Goal: Information Seeking & Learning: Learn about a topic

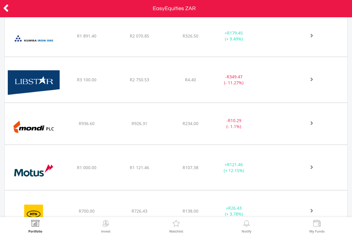
scroll to position [1198, 0]
click at [312, 80] on span at bounding box center [305, 79] width 18 height 4
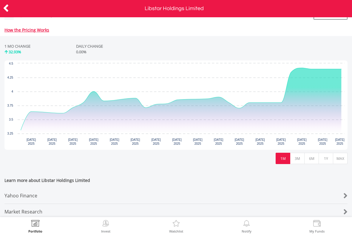
click at [338, 157] on button "MAX" at bounding box center [340, 158] width 15 height 11
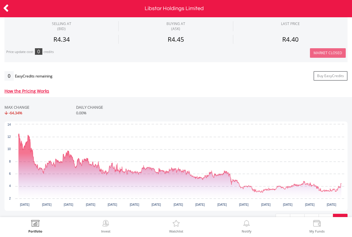
scroll to position [201, 0]
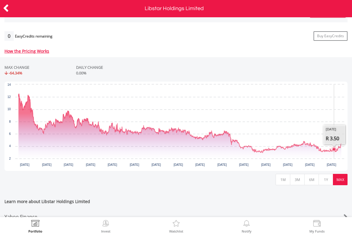
click at [326, 179] on button "1Y" at bounding box center [325, 179] width 15 height 11
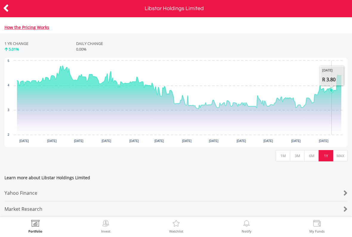
click at [310, 154] on button "6M" at bounding box center [311, 155] width 15 height 11
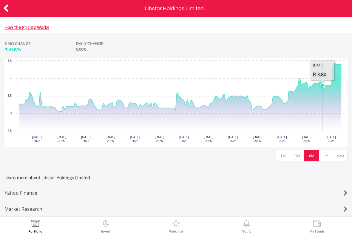
scroll to position [266, 0]
click at [19, 189] on div "Yahoo Finance" at bounding box center [161, 193] width 314 height 16
click at [7, 7] on icon at bounding box center [6, 8] width 6 height 12
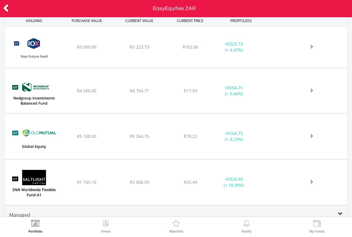
scroll to position [2332, 0]
click at [7, 9] on icon at bounding box center [6, 8] width 6 height 12
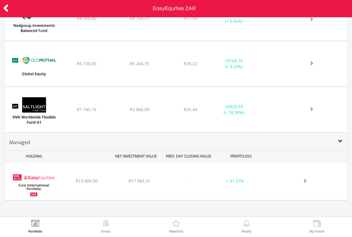
scroll to position [2404, 0]
click at [317, 181] on div at bounding box center [307, 182] width 79 height 6
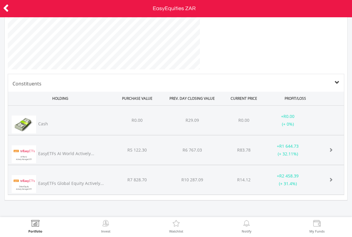
scroll to position [2731, 0]
click at [329, 151] on span at bounding box center [331, 150] width 4 height 4
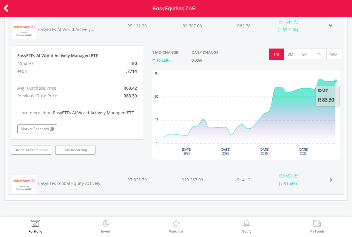
scroll to position [2856, 0]
click at [36, 128] on link "Market Research" at bounding box center [37, 129] width 40 height 9
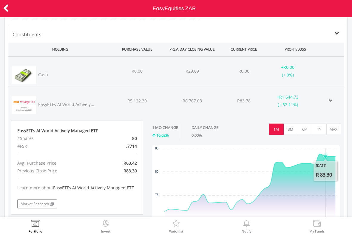
click at [330, 99] on span at bounding box center [331, 101] width 4 height 4
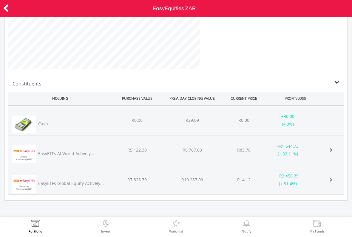
scroll to position [2731, 0]
click at [331, 185] on div "﻿ EasyETFs Global Equity Actively... R7 828.70 R10 287.09 R14.12 + R2 458.39 (+…" at bounding box center [176, 180] width 336 height 29
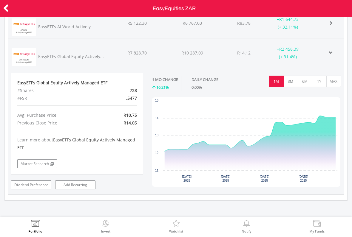
scroll to position [2858, 0]
click at [32, 182] on link "Dividend Preference" at bounding box center [31, 185] width 40 height 9
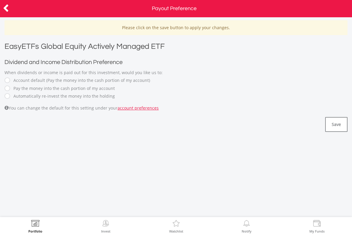
click at [3, 7] on icon at bounding box center [6, 8] width 6 height 12
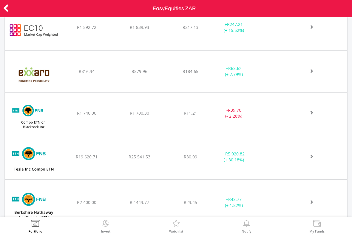
scroll to position [854, 0]
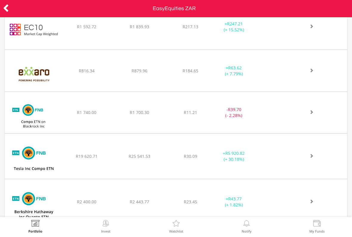
click at [316, 72] on div at bounding box center [307, 71] width 79 height 6
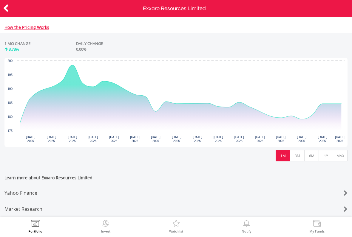
scroll to position [266, 0]
click at [326, 154] on button "1Y" at bounding box center [325, 155] width 15 height 11
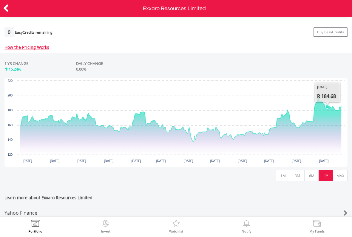
click at [311, 177] on button "6M" at bounding box center [311, 175] width 15 height 11
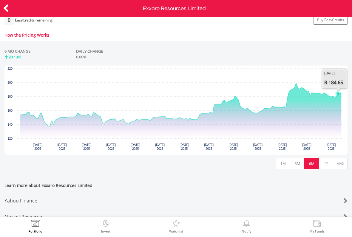
click at [344, 165] on button "MAX" at bounding box center [340, 163] width 15 height 11
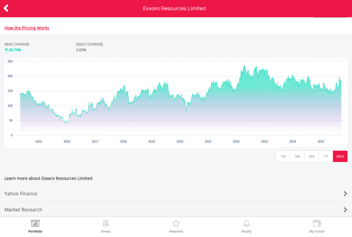
scroll to position [262, 0]
click at [26, 191] on div "Yahoo Finance" at bounding box center [161, 194] width 314 height 16
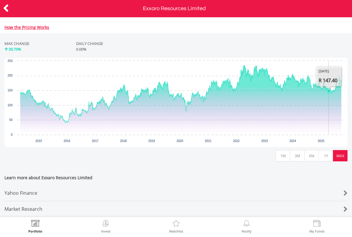
scroll to position [266, 0]
click at [25, 188] on div "Yahoo Finance" at bounding box center [161, 193] width 314 height 16
click at [328, 151] on button "1Y" at bounding box center [325, 155] width 15 height 11
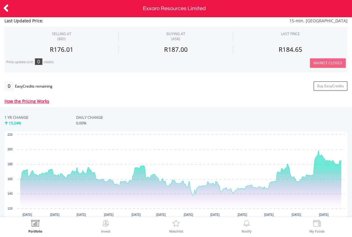
scroll to position [191, 0]
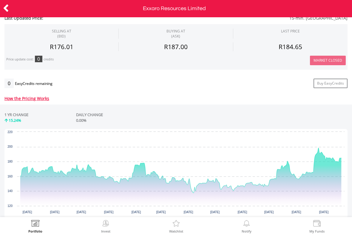
click at [4, 8] on icon at bounding box center [6, 8] width 6 height 12
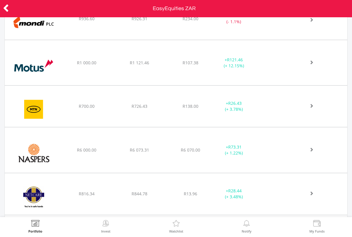
scroll to position [1071, 0]
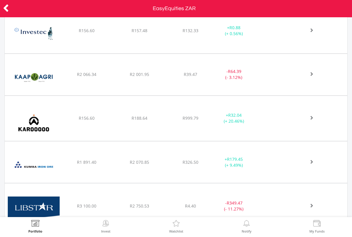
click at [316, 163] on div at bounding box center [307, 163] width 79 height 6
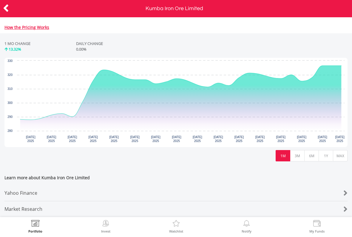
scroll to position [266, 0]
click at [17, 189] on div "Yahoo Finance" at bounding box center [161, 193] width 314 height 16
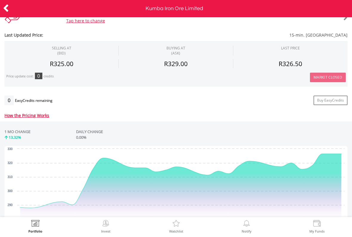
scroll to position [230, 0]
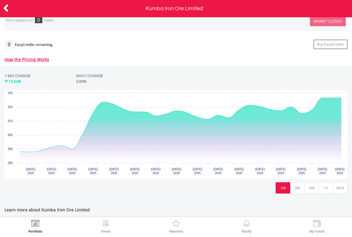
click at [337, 190] on button "MAX" at bounding box center [340, 187] width 15 height 11
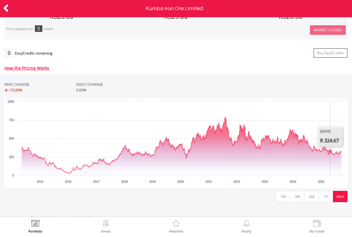
click at [325, 197] on button "1Y" at bounding box center [325, 196] width 15 height 11
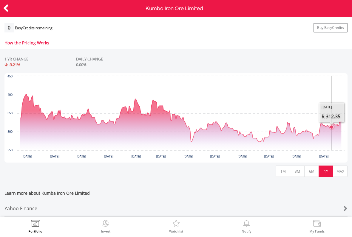
click at [340, 172] on button "MAX" at bounding box center [340, 171] width 15 height 11
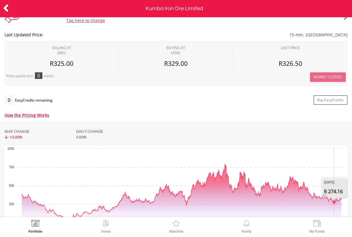
scroll to position [181, 0]
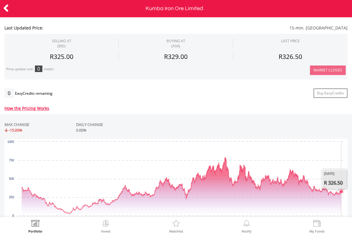
click at [342, 192] on icon "Interactive chart" at bounding box center [341, 192] width 4 height 4
click at [8, 8] on icon at bounding box center [6, 8] width 6 height 12
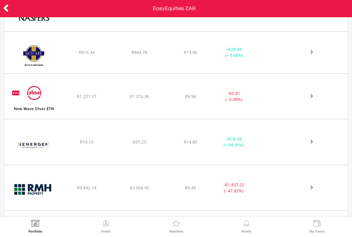
scroll to position [1445, 0]
click at [310, 92] on div "﻿ New Wave Silver ETN R1 221.17 R1 215.36 R6.96 - R5.81 (- 0.48%)" at bounding box center [176, 95] width 342 height 45
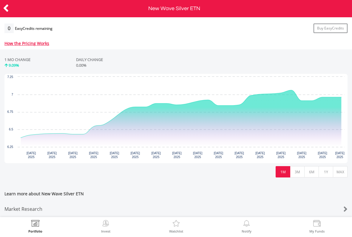
click at [325, 168] on button "1Y" at bounding box center [325, 171] width 15 height 11
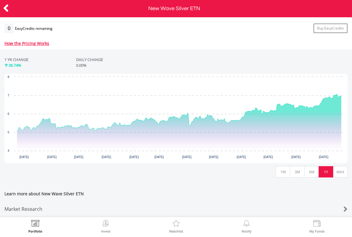
scroll to position [246, 0]
click at [340, 173] on button "MAX" at bounding box center [340, 171] width 15 height 11
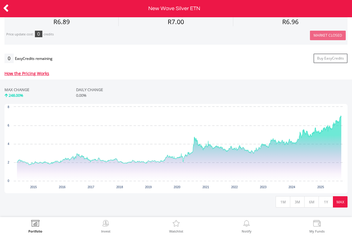
scroll to position [227, 0]
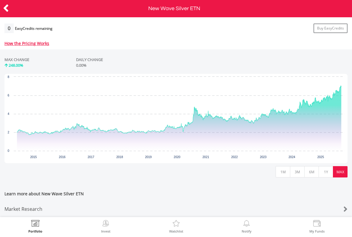
click at [335, 166] on button "MAX" at bounding box center [340, 171] width 15 height 11
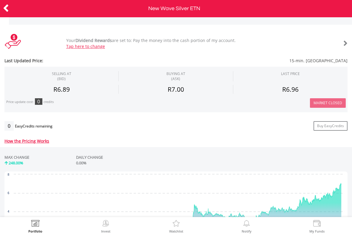
click at [9, 8] on icon at bounding box center [6, 8] width 6 height 12
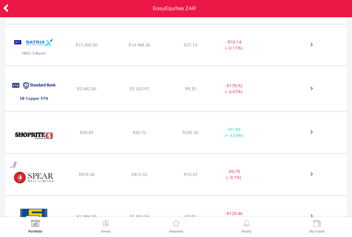
scroll to position [2007, 0]
click at [312, 89] on span at bounding box center [305, 88] width 18 height 4
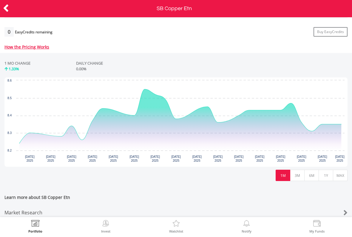
click at [325, 178] on button "1Y" at bounding box center [325, 175] width 15 height 11
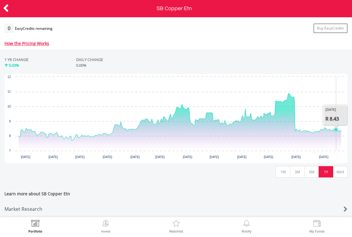
scroll to position [250, 0]
click at [296, 98] on icon "Interactive chart" at bounding box center [179, 117] width 323 height 47
click at [341, 169] on button "MAX" at bounding box center [340, 171] width 15 height 11
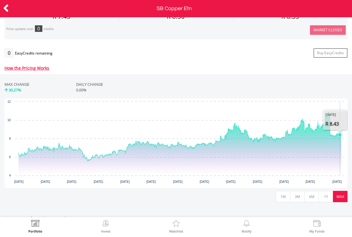
scroll to position [222, 0]
click at [332, 134] on icon "Interactive chart" at bounding box center [332, 136] width 4 height 4
click at [329, 123] on icon "Interactive chart" at bounding box center [179, 136] width 323 height 49
click at [327, 125] on icon "Interactive chart" at bounding box center [179, 136] width 323 height 49
click at [321, 122] on icon "Interactive chart" at bounding box center [179, 136] width 323 height 49
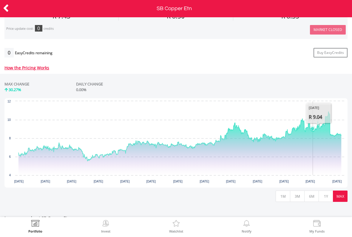
click at [313, 129] on icon "Interactive chart" at bounding box center [313, 129] width 4 height 4
click at [314, 130] on icon "Interactive chart" at bounding box center [314, 131] width 4 height 4
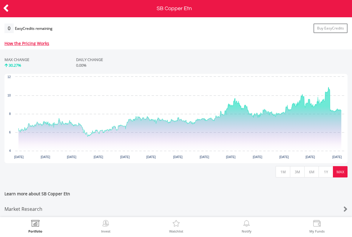
scroll to position [250, 0]
click at [33, 203] on div "Market Research" at bounding box center [161, 210] width 314 height 16
click at [6, 4] on icon at bounding box center [6, 8] width 6 height 12
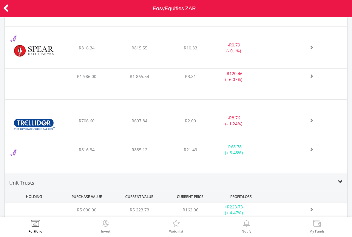
scroll to position [2112, 0]
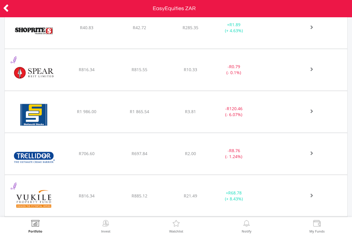
click at [320, 110] on div at bounding box center [307, 112] width 79 height 6
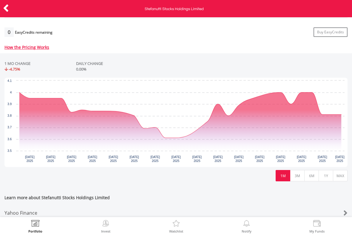
scroll to position [245, 0]
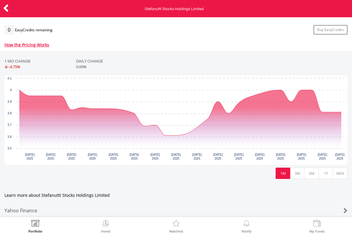
click at [340, 174] on button "MAX" at bounding box center [340, 173] width 15 height 11
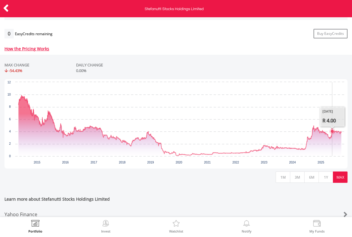
scroll to position [241, 0]
click at [325, 179] on button "1Y" at bounding box center [325, 176] width 15 height 11
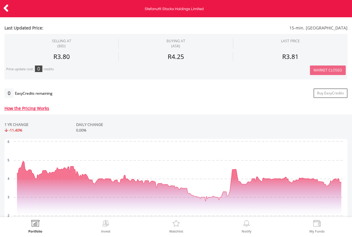
scroll to position [180, 0]
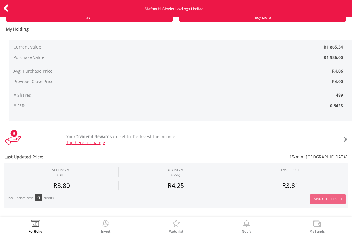
click at [9, 5] on icon at bounding box center [6, 8] width 6 height 12
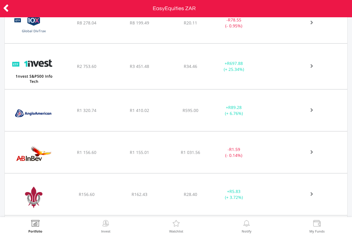
scroll to position [349, 0]
click at [323, 161] on div "﻿ Anheuser-[PERSON_NAME] InBev SA [GEOGRAPHIC_DATA] R1 156.60 R1 155.01 R1 031.…" at bounding box center [176, 151] width 342 height 41
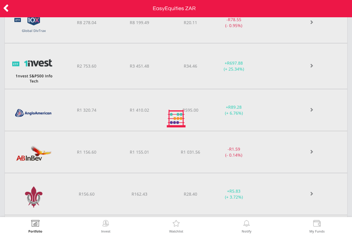
click at [324, 157] on div at bounding box center [176, 118] width 352 height 237
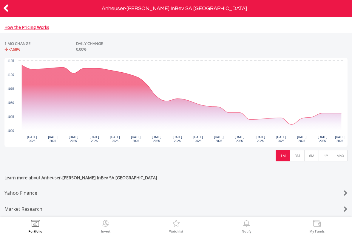
click at [340, 153] on button "MAX" at bounding box center [340, 155] width 15 height 11
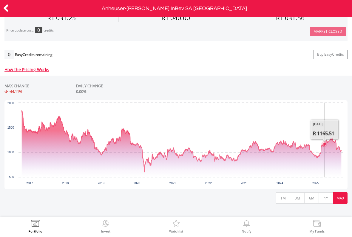
scroll to position [220, 0]
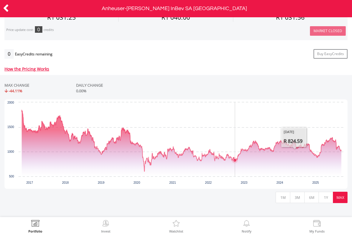
click at [235, 161] on icon "Interactive chart" at bounding box center [235, 161] width 4 height 4
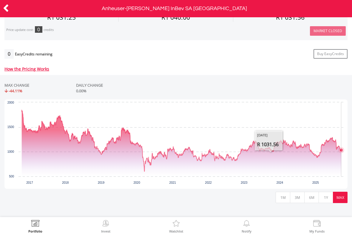
click at [342, 151] on icon "Interactive chart" at bounding box center [341, 150] width 4 height 4
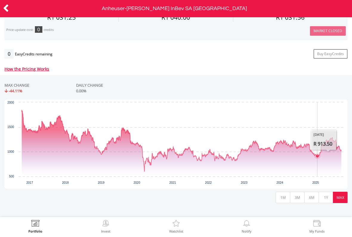
click at [317, 160] on icon "Interactive chart" at bounding box center [182, 141] width 320 height 62
click at [312, 198] on button "6M" at bounding box center [311, 197] width 15 height 11
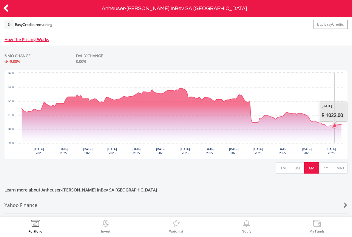
scroll to position [252, 0]
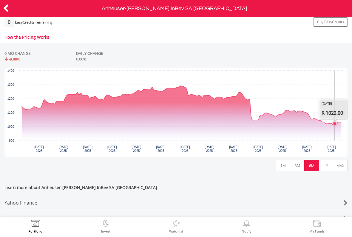
click at [299, 167] on button "3M" at bounding box center [297, 165] width 15 height 11
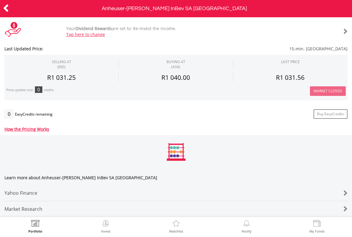
scroll to position [164, 0]
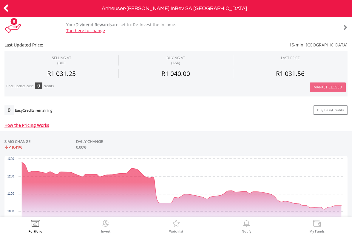
click at [8, 9] on icon at bounding box center [6, 8] width 6 height 12
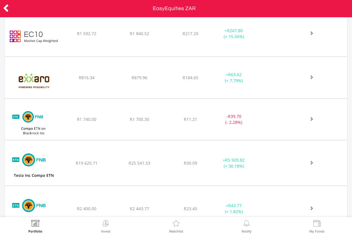
scroll to position [849, 0]
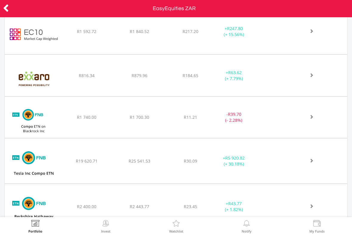
click at [6, 13] on icon at bounding box center [6, 8] width 6 height 12
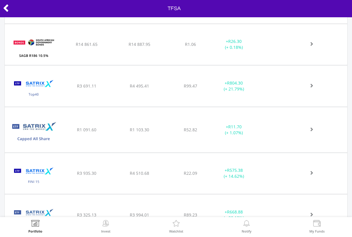
scroll to position [455, 0]
click at [309, 47] on div at bounding box center [305, 45] width 18 height 6
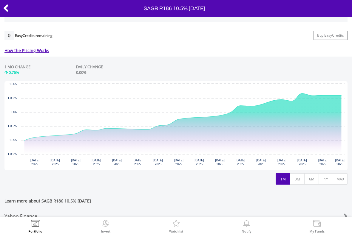
scroll to position [239, 0]
click at [325, 176] on button "1Y" at bounding box center [325, 178] width 15 height 11
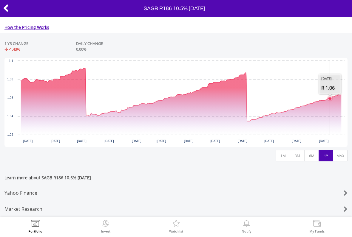
scroll to position [266, 0]
click at [338, 155] on button "MAX" at bounding box center [340, 155] width 15 height 11
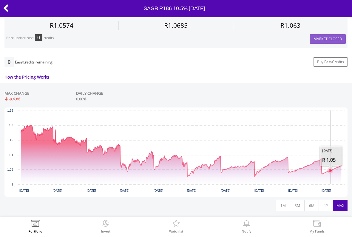
scroll to position [213, 0]
click at [7, 10] on icon at bounding box center [6, 8] width 6 height 12
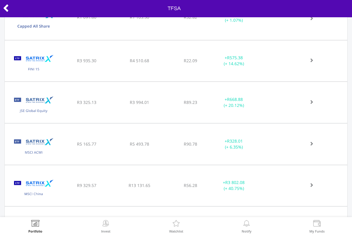
scroll to position [573, 0]
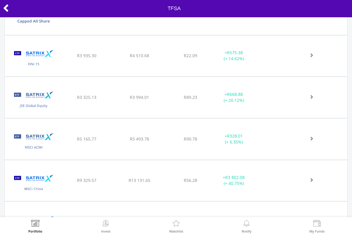
click at [30, 55] on img at bounding box center [34, 59] width 52 height 32
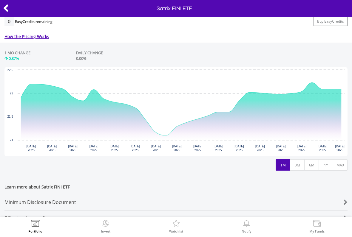
click at [327, 166] on button "1Y" at bounding box center [325, 165] width 15 height 11
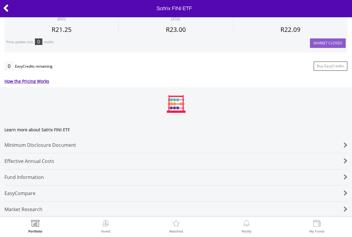
scroll to position [211, 0]
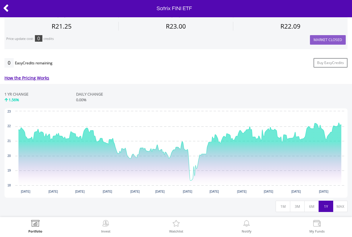
click at [341, 207] on button "MAX" at bounding box center [340, 206] width 15 height 11
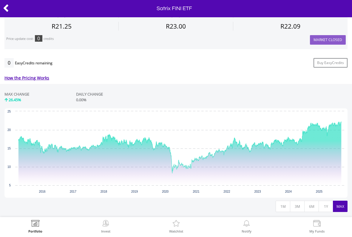
click at [7, 9] on icon at bounding box center [6, 8] width 6 height 12
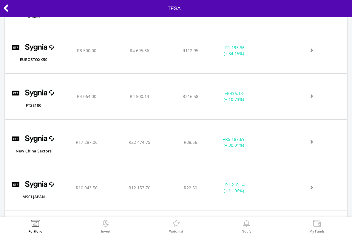
scroll to position [1054, 0]
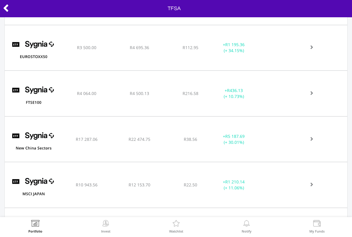
click at [331, 192] on div "﻿ SYGNIA ITRIX MSCI JAPAN R10 943.56 R12 153.70 R22.50 + R1 210.14 (+ 11.06%)" at bounding box center [176, 185] width 342 height 45
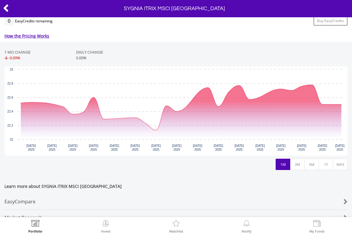
scroll to position [256, 0]
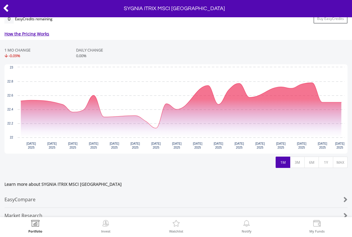
click at [327, 164] on button "1Y" at bounding box center [325, 162] width 15 height 11
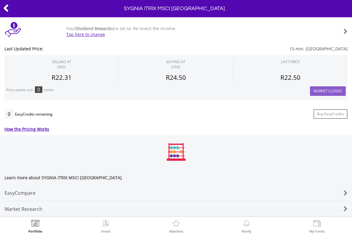
scroll to position [164, 0]
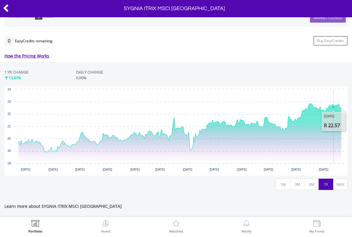
click at [341, 186] on button "MAX" at bounding box center [340, 184] width 15 height 11
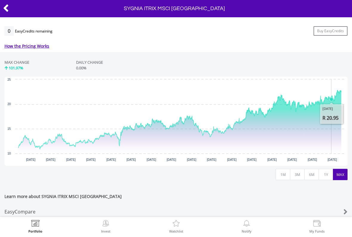
scroll to position [251, 0]
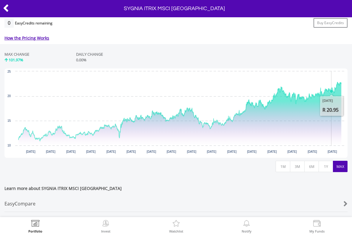
click at [7, 7] on icon at bounding box center [6, 8] width 6 height 12
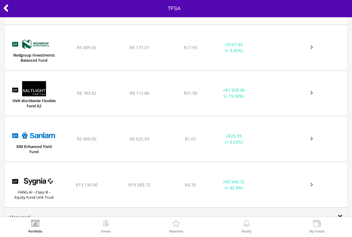
scroll to position [1355, 0]
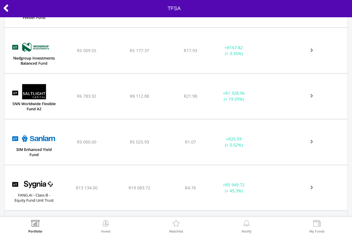
click at [317, 191] on div "﻿ Sygnia FANG.AI Equity Fund Unit Trust Class B R13 134.00 R19 083.72 R4.76 + R…" at bounding box center [176, 187] width 342 height 45
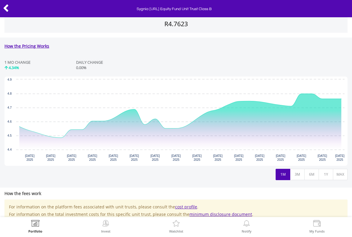
scroll to position [208, 0]
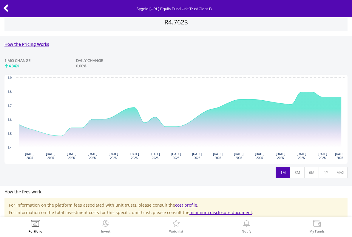
click at [341, 171] on button "MAX" at bounding box center [340, 172] width 15 height 11
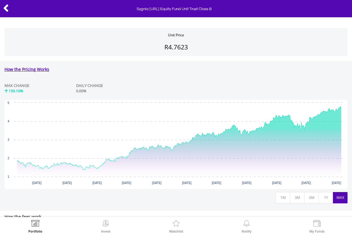
click at [325, 202] on button "1Y" at bounding box center [325, 197] width 15 height 11
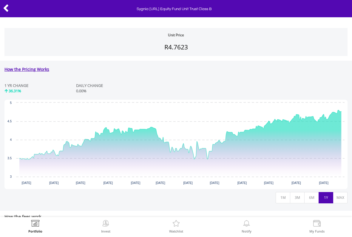
click at [8, 9] on icon at bounding box center [6, 8] width 6 height 12
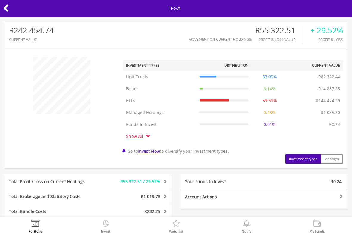
scroll to position [57, 115]
click at [8, 9] on icon at bounding box center [6, 8] width 6 height 12
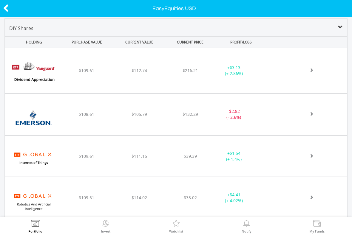
scroll to position [224, 0]
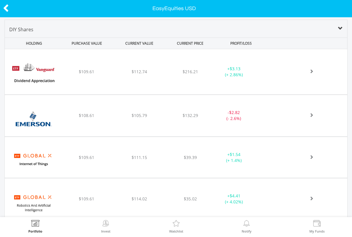
click at [320, 113] on div at bounding box center [307, 116] width 79 height 6
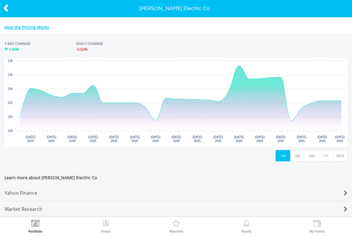
click at [339, 154] on button "MAX" at bounding box center [340, 155] width 15 height 11
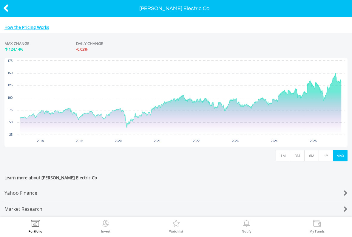
scroll to position [266, 0]
click at [324, 96] on icon "Interactive chart" at bounding box center [324, 98] width 4 height 4
click at [5, 5] on icon at bounding box center [6, 8] width 6 height 12
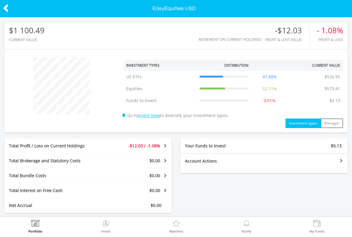
click at [7, 6] on icon at bounding box center [6, 8] width 6 height 12
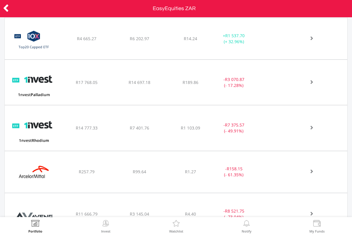
scroll to position [291, 0]
click at [315, 38] on div at bounding box center [307, 38] width 79 height 6
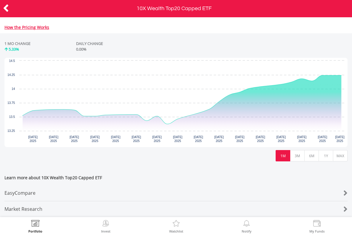
click at [328, 154] on button "1Y" at bounding box center [325, 155] width 15 height 11
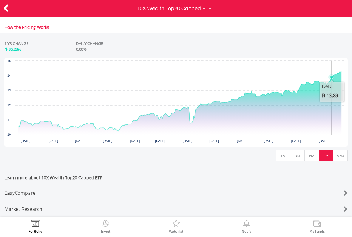
scroll to position [266, 0]
click at [340, 153] on button "MAX" at bounding box center [340, 155] width 15 height 11
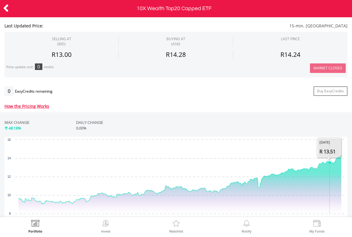
scroll to position [184, 0]
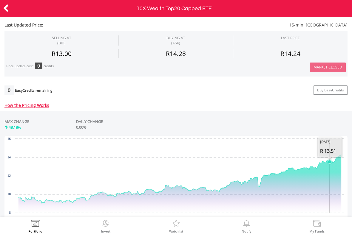
click at [8, 9] on icon at bounding box center [6, 8] width 6 height 12
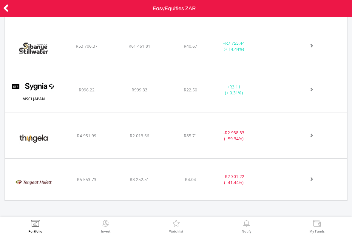
scroll to position [1388, 0]
click at [316, 137] on div at bounding box center [307, 136] width 79 height 6
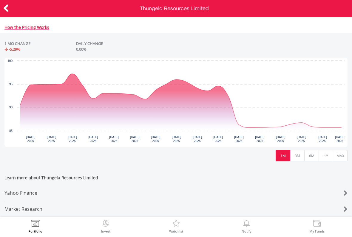
click at [340, 152] on button "MAX" at bounding box center [340, 155] width 15 height 11
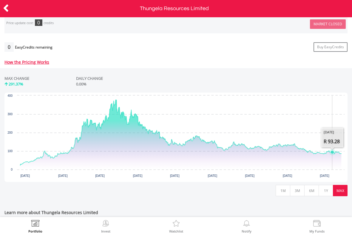
scroll to position [240, 0]
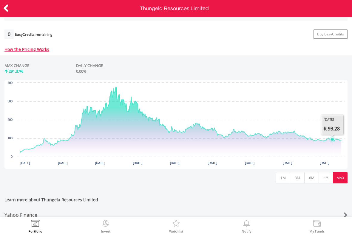
click at [327, 180] on button "1Y" at bounding box center [325, 177] width 15 height 11
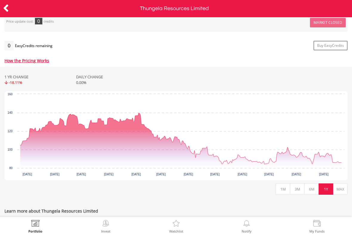
scroll to position [230, 0]
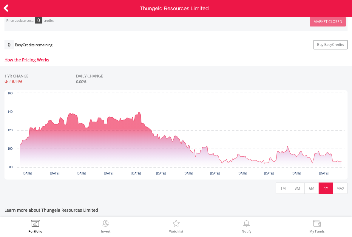
click at [312, 190] on button "6M" at bounding box center [311, 188] width 15 height 11
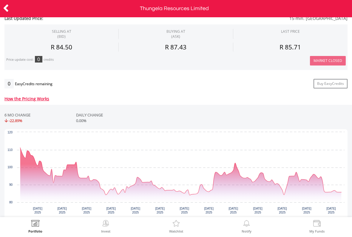
scroll to position [191, 0]
click at [284, 195] on icon "Interactive chart" at bounding box center [180, 171] width 321 height 47
click at [189, 195] on icon "Thursday, 26 Jun 2025, 84.03." at bounding box center [190, 196] width 4 height 4
click at [108, 194] on icon "Interactive chart" at bounding box center [106, 195] width 6 height 6
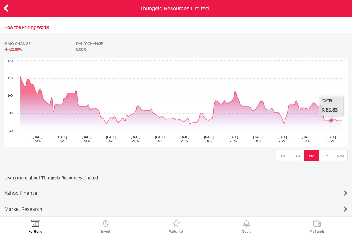
scroll to position [266, 0]
click at [30, 189] on div "Yahoo Finance" at bounding box center [161, 193] width 314 height 16
click at [340, 150] on button "MAX" at bounding box center [340, 155] width 15 height 11
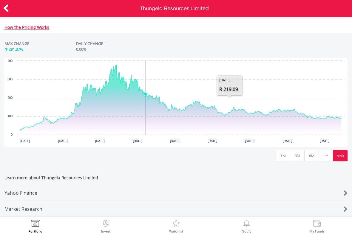
click at [146, 87] on icon "Interactive chart" at bounding box center [180, 98] width 321 height 66
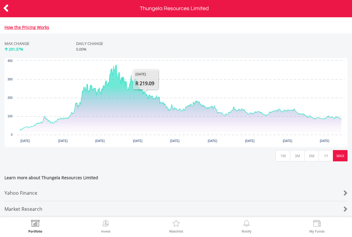
click at [9, 11] on icon at bounding box center [6, 8] width 6 height 12
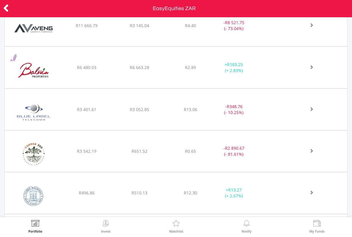
scroll to position [480, 0]
click at [318, 110] on div at bounding box center [307, 109] width 79 height 6
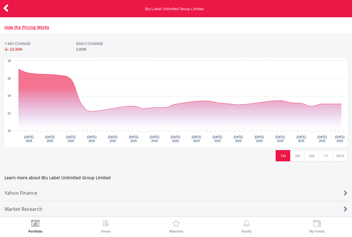
scroll to position [266, 0]
click at [312, 151] on button "6M" at bounding box center [311, 155] width 15 height 11
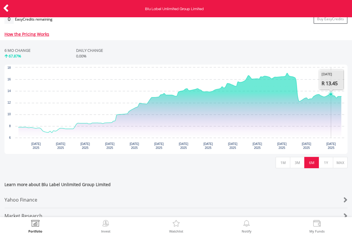
scroll to position [255, 0]
click at [298, 163] on button "3M" at bounding box center [297, 162] width 15 height 11
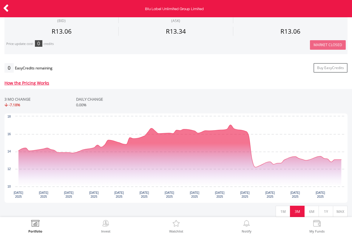
scroll to position [207, 0]
click at [342, 212] on button "MAX" at bounding box center [340, 211] width 15 height 11
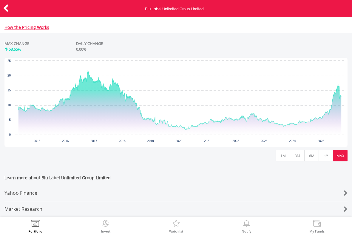
scroll to position [264, 0]
click at [284, 125] on icon "Interactive chart" at bounding box center [284, 127] width 4 height 4
click at [337, 84] on icon "Interactive chart" at bounding box center [337, 87] width 6 height 6
click at [7, 8] on icon at bounding box center [6, 8] width 6 height 12
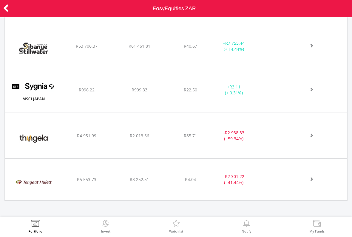
scroll to position [1388, 0]
click at [8, 9] on icon at bounding box center [6, 8] width 6 height 12
